Goal: Task Accomplishment & Management: Use online tool/utility

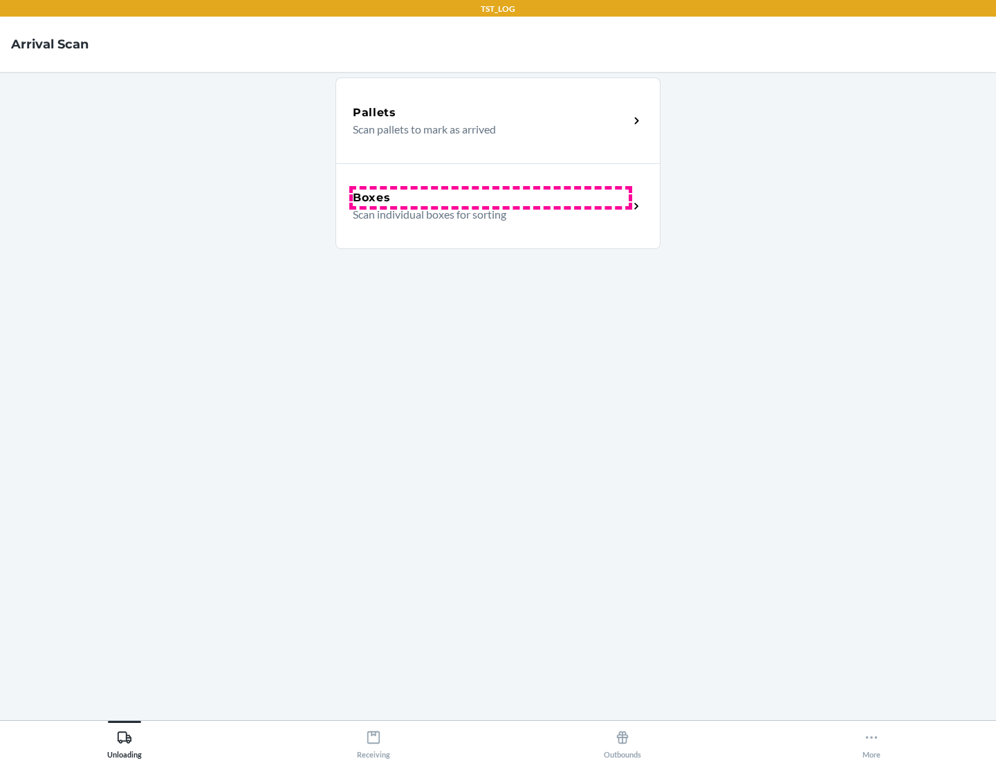
click at [490, 198] on div "Boxes" at bounding box center [491, 198] width 276 height 17
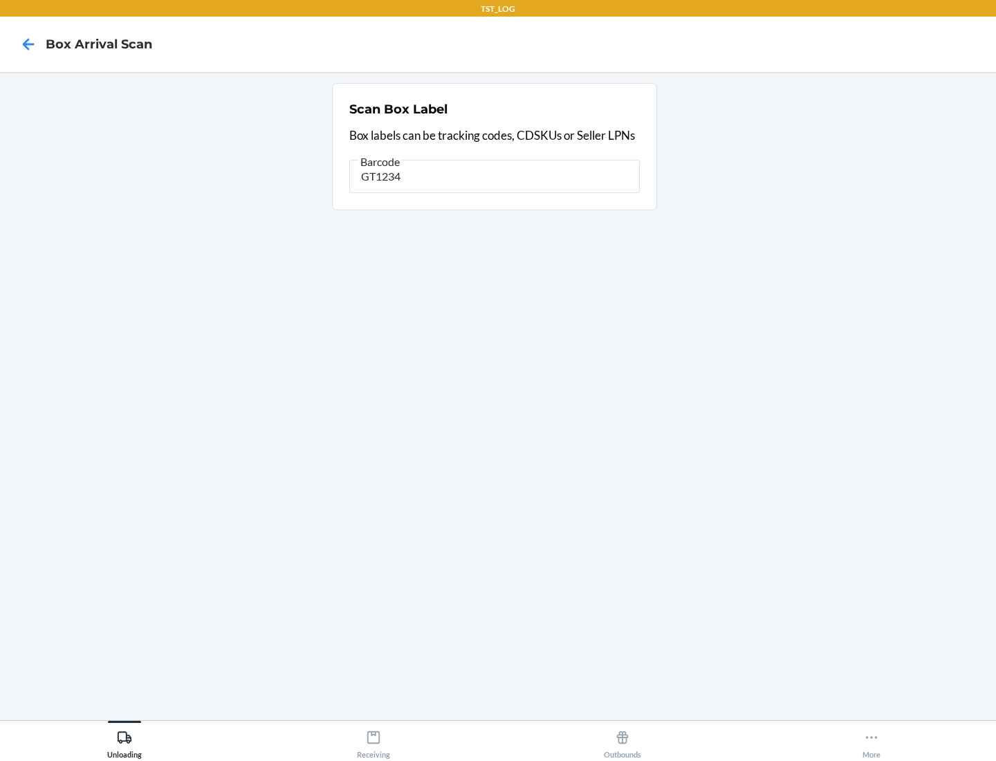
type input "GT1234"
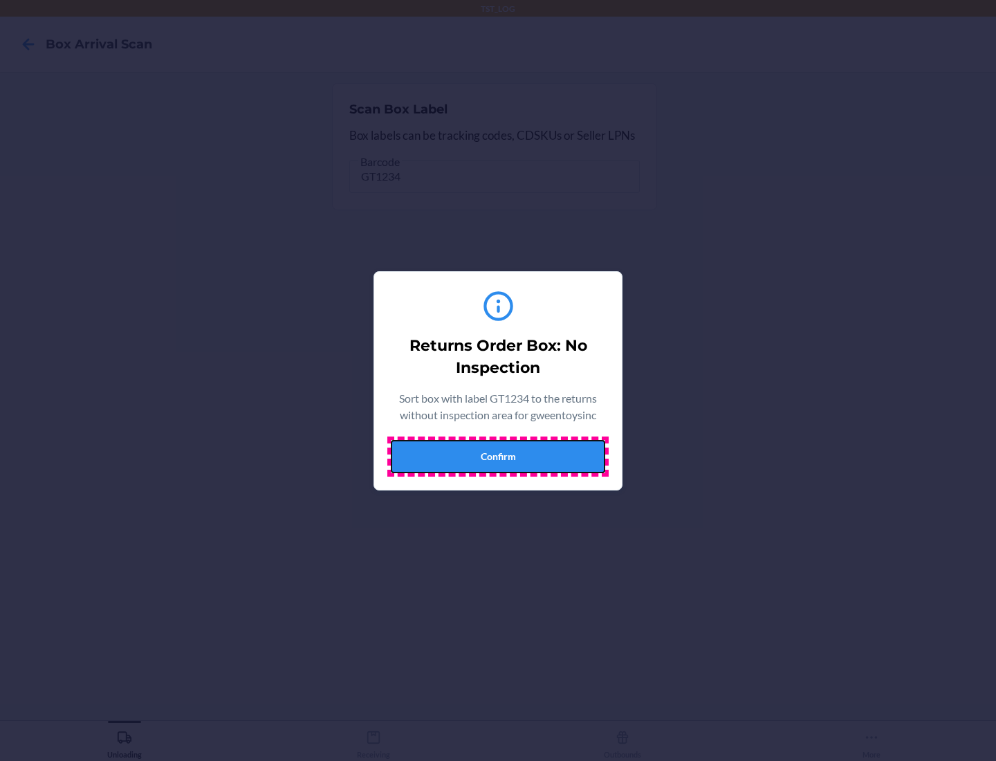
click at [498, 456] on button "Confirm" at bounding box center [498, 456] width 214 height 33
